Goal: Navigation & Orientation: Find specific page/section

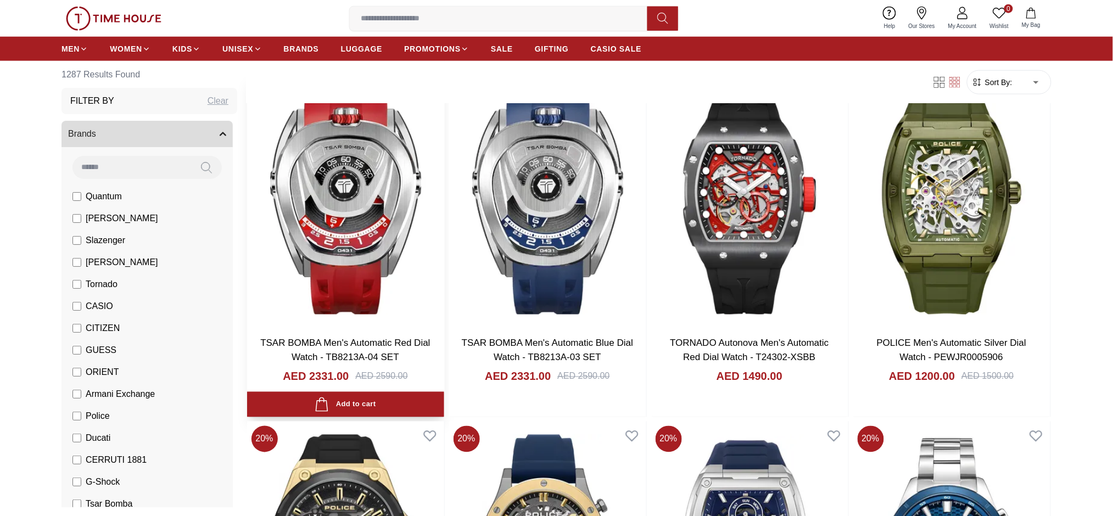
scroll to position [512, 0]
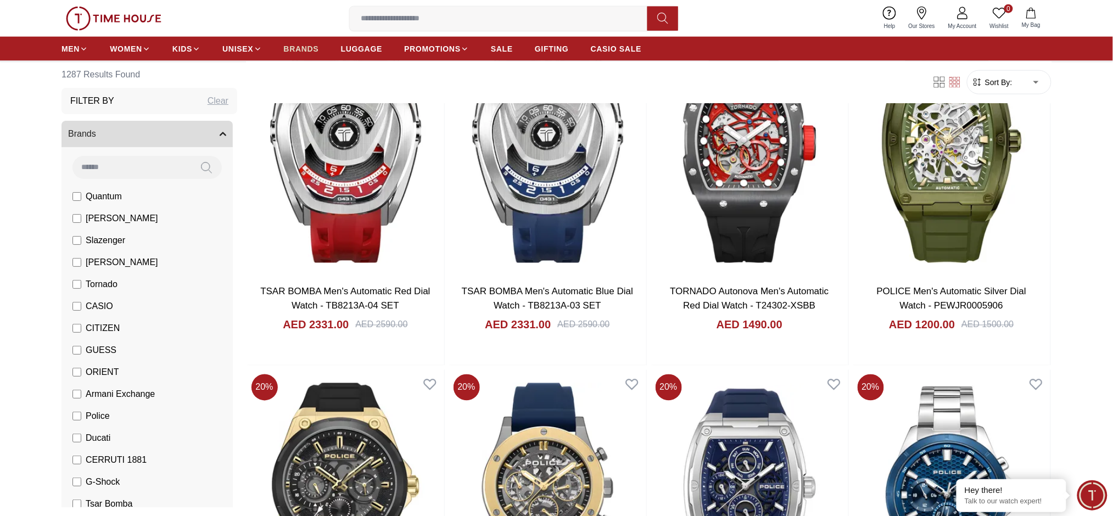
click at [306, 51] on span "BRANDS" at bounding box center [301, 48] width 35 height 11
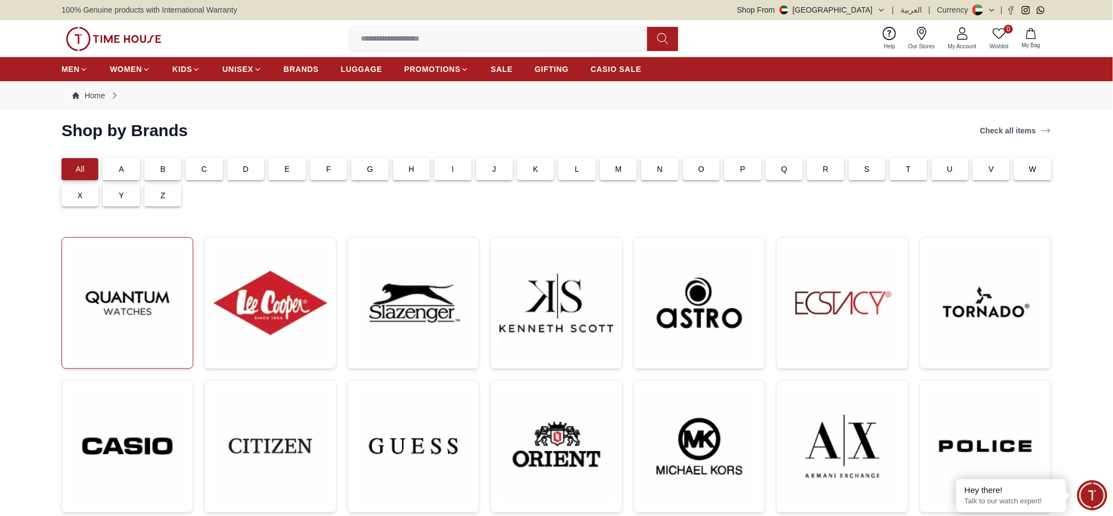
click at [119, 270] on img at bounding box center [127, 303] width 113 height 113
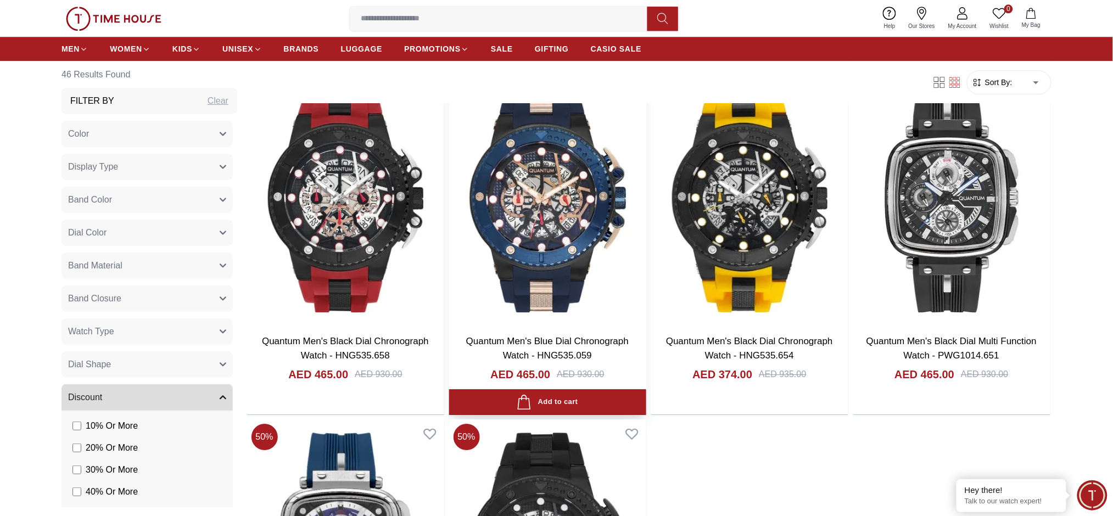
scroll to position [4318, 0]
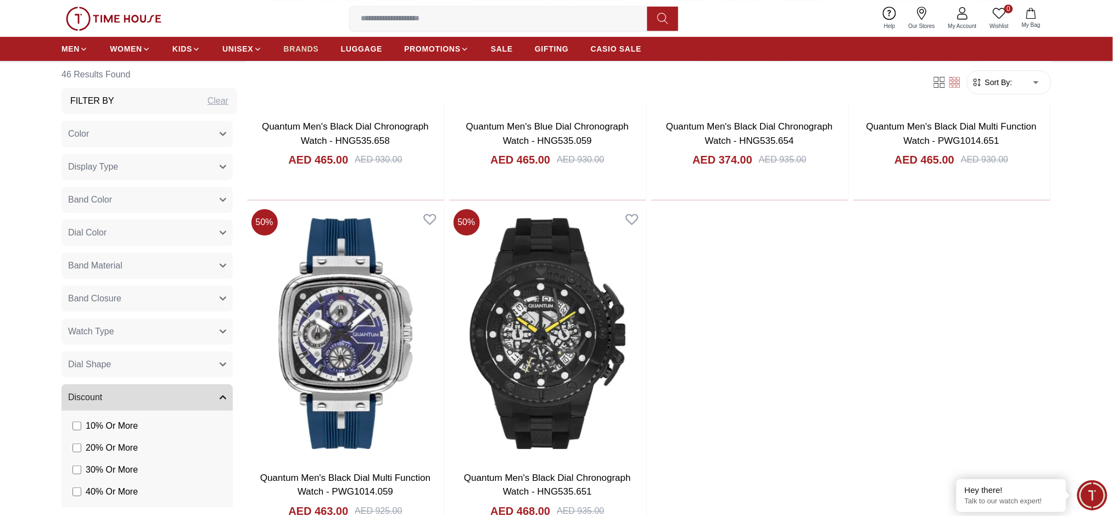
click at [306, 53] on span "BRANDS" at bounding box center [301, 48] width 35 height 11
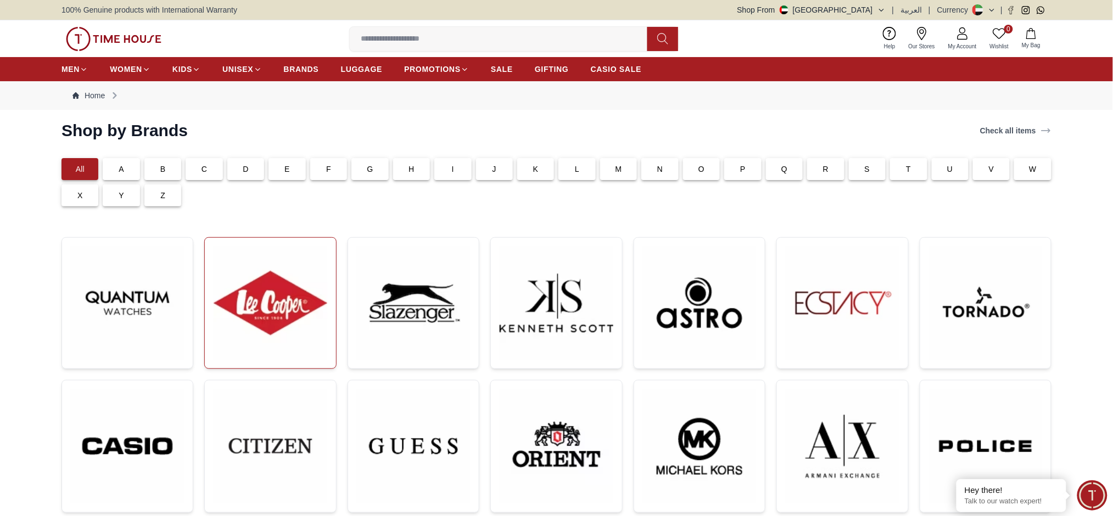
click at [235, 338] on img at bounding box center [270, 303] width 113 height 113
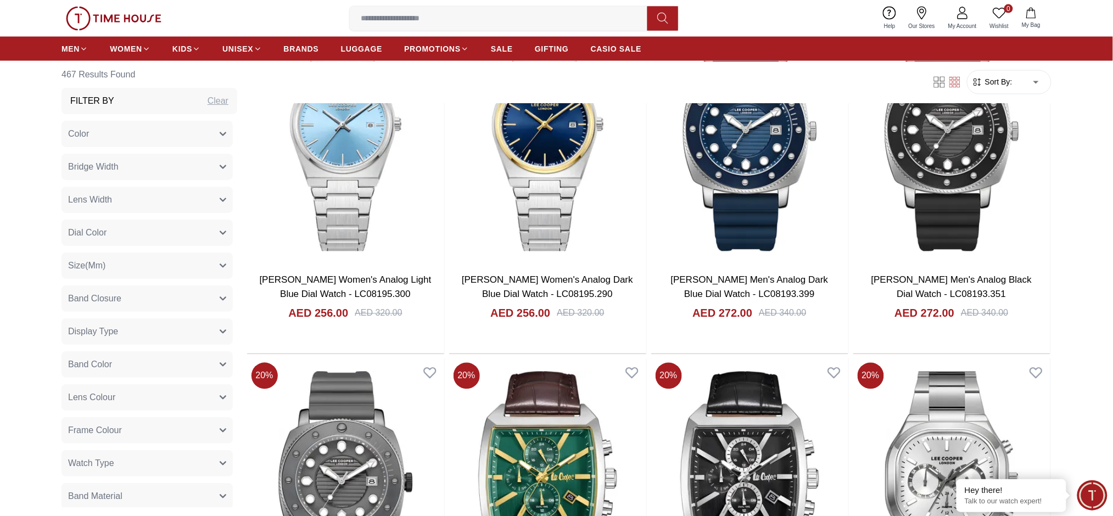
scroll to position [732, 0]
